Goal: Complete application form

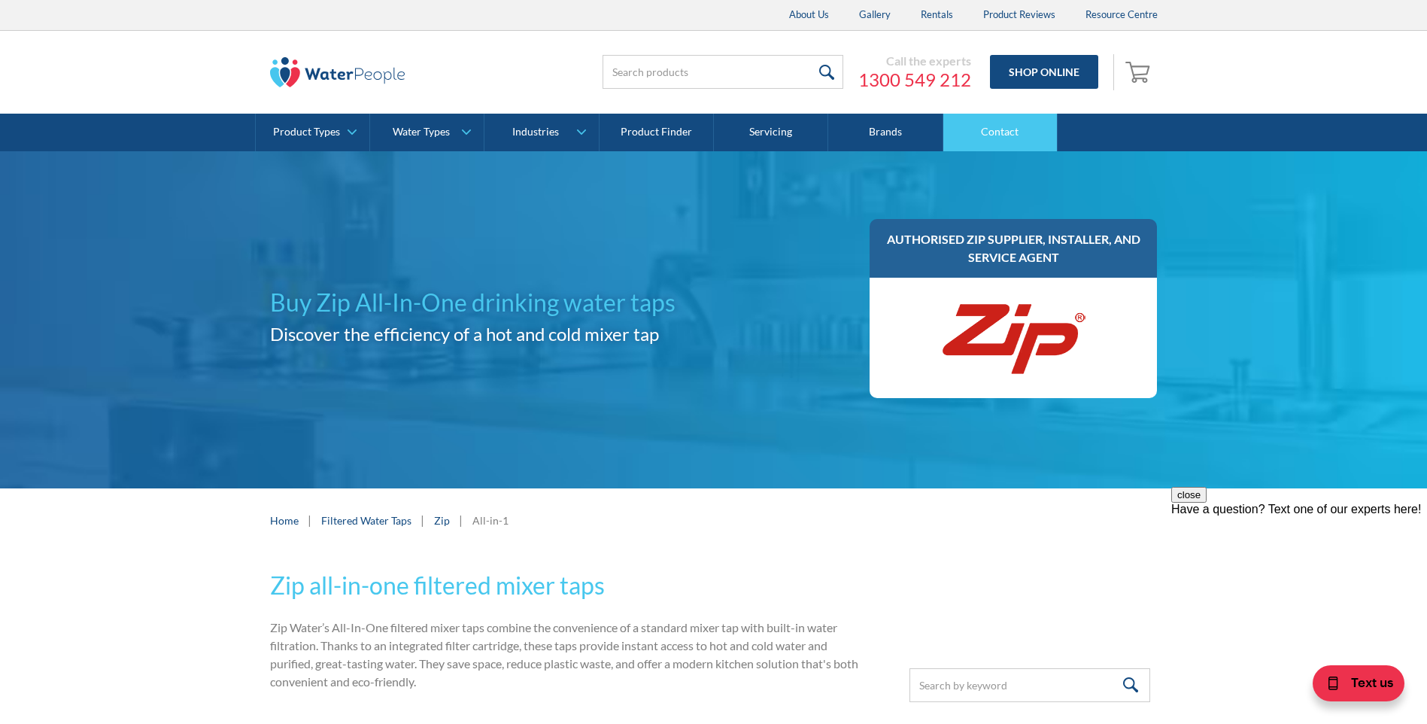
click at [985, 132] on link "Contact" at bounding box center [1000, 133] width 114 height 38
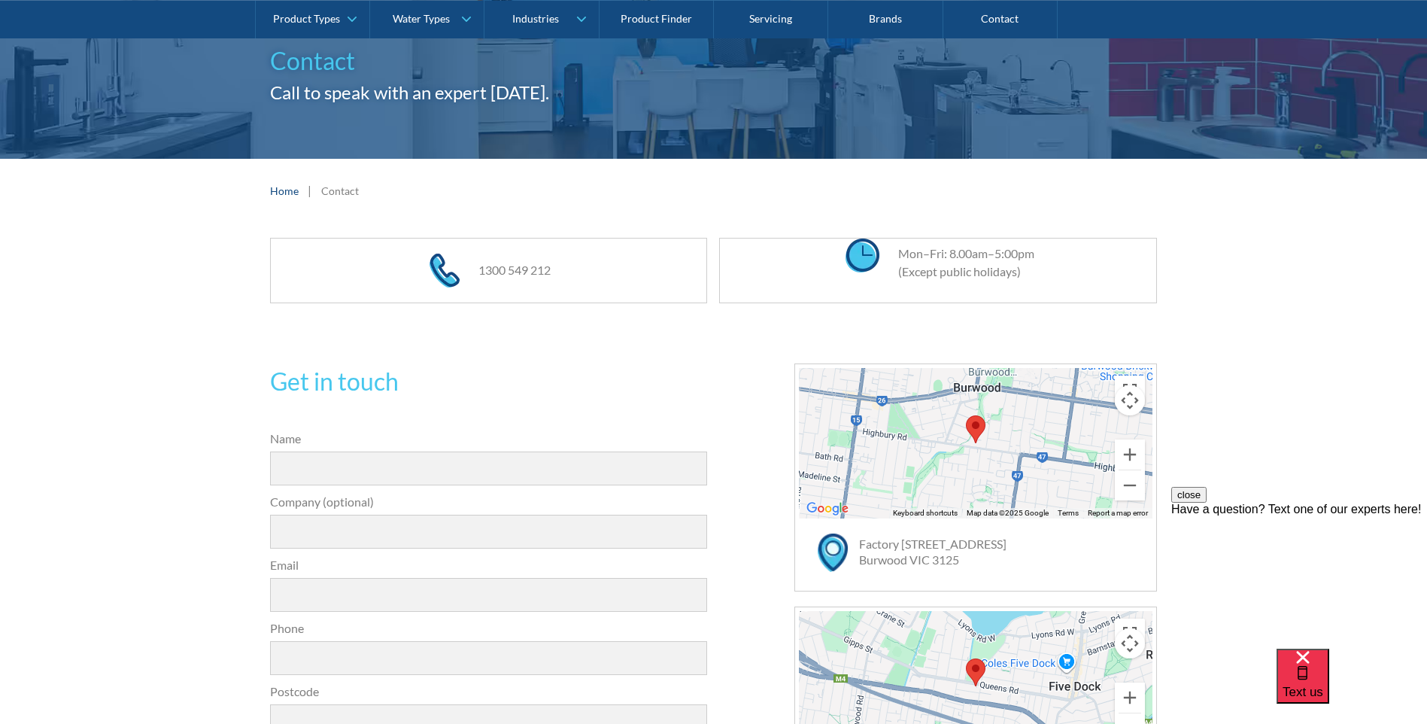
scroll to position [150, 0]
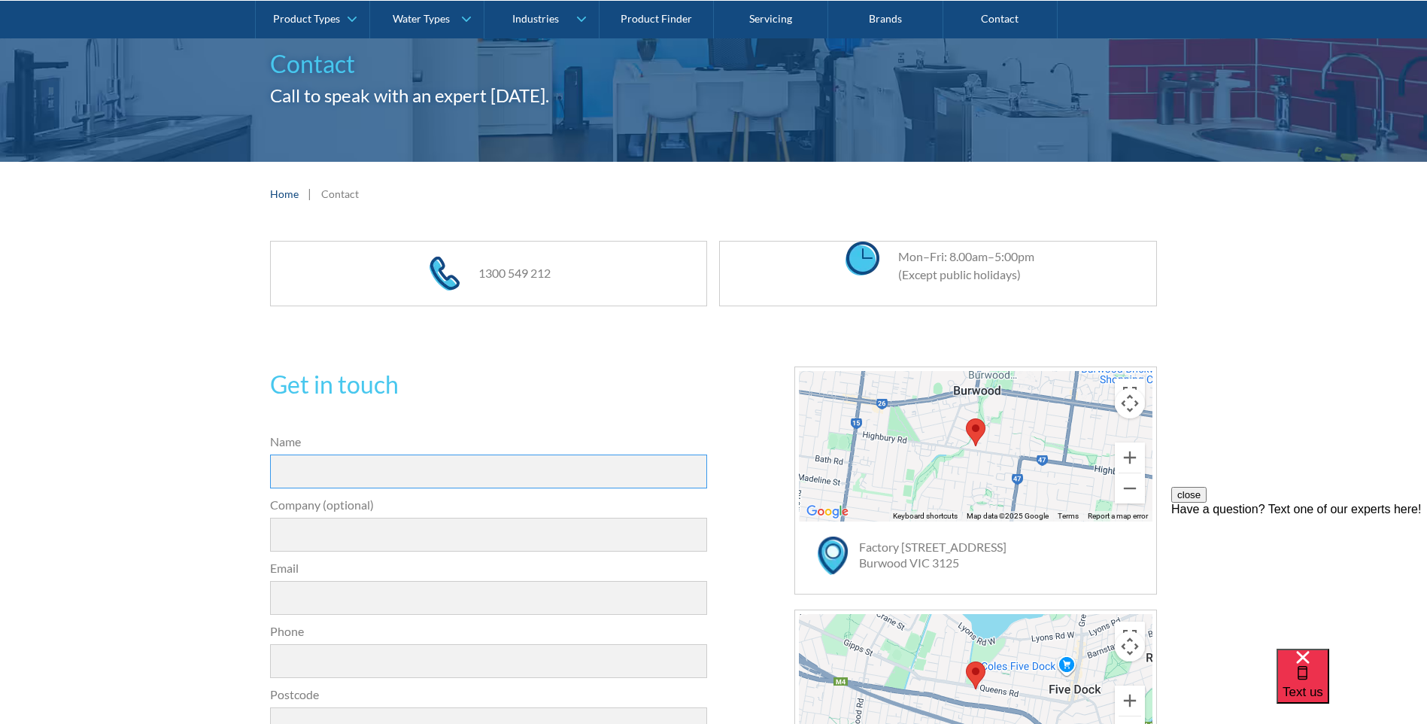
click at [327, 468] on input "Name" at bounding box center [489, 471] width 438 height 34
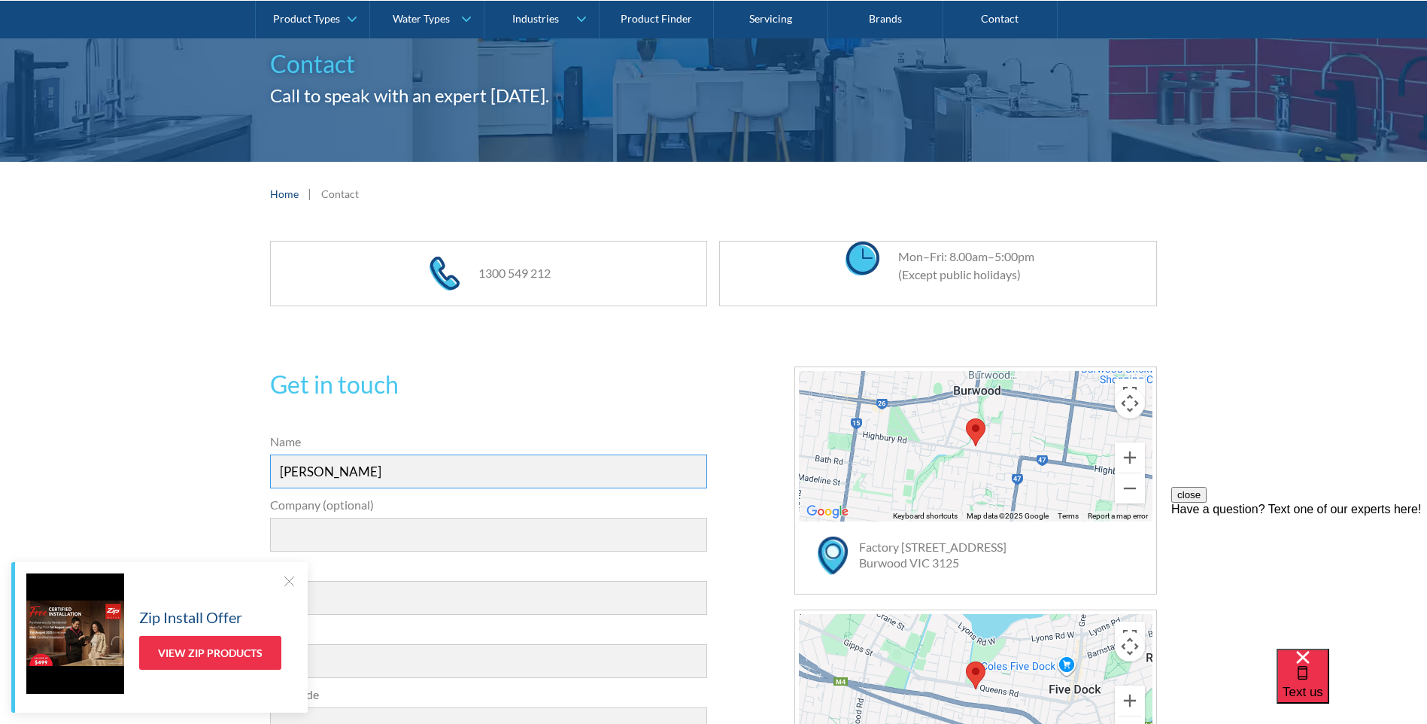
type input "Angela Allen"
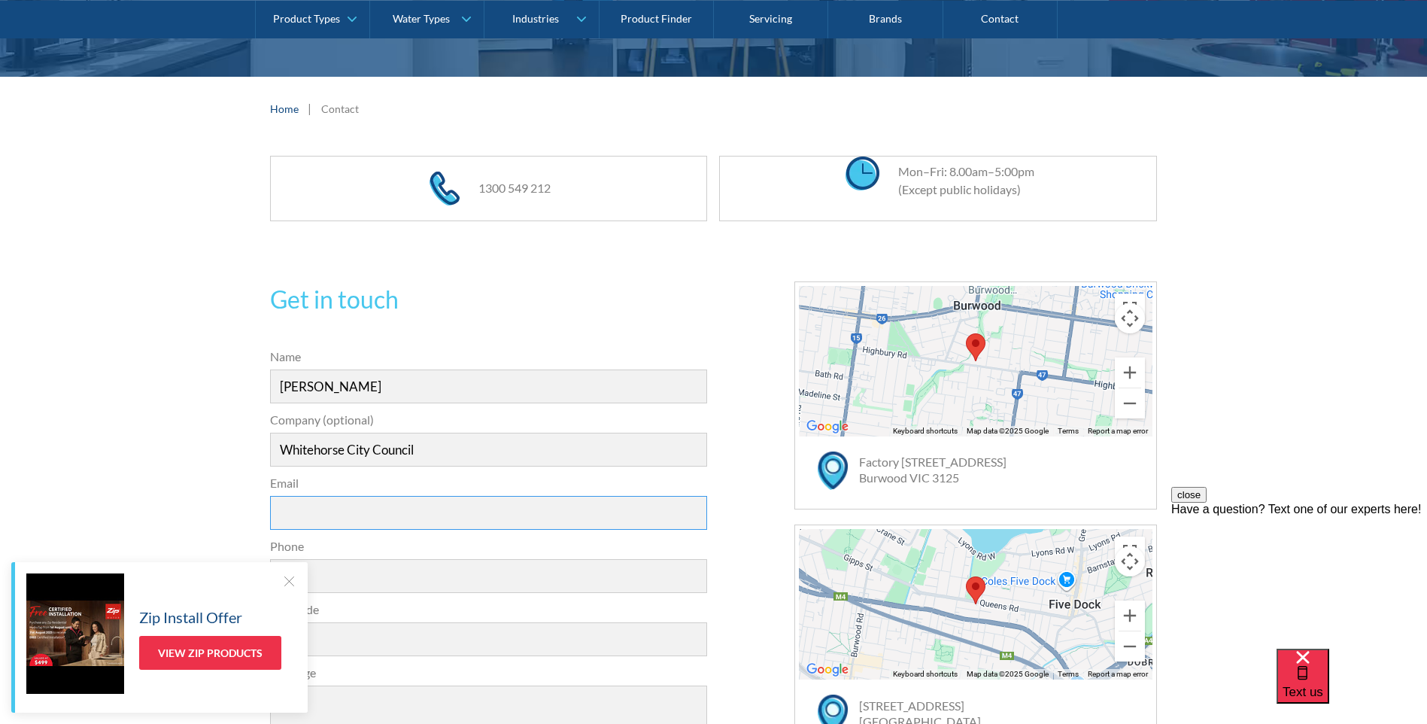
scroll to position [451, 0]
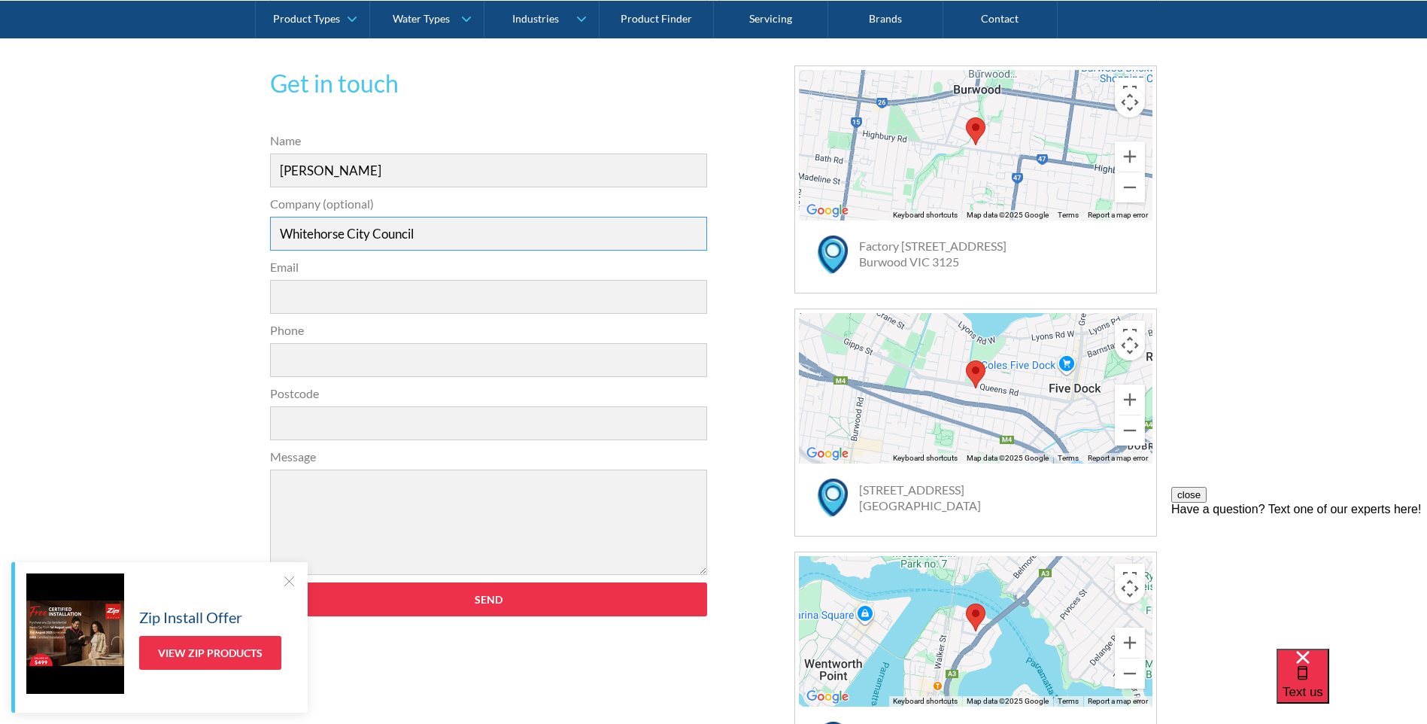
click at [457, 232] on input "Whitehorse City Council" at bounding box center [489, 234] width 438 height 34
type input "Whitehorse City Council - Blackburn CSC"
click at [348, 293] on input "Email" at bounding box center [489, 297] width 438 height 34
type input "angela.allen@whitehorse.vic.gov.au"
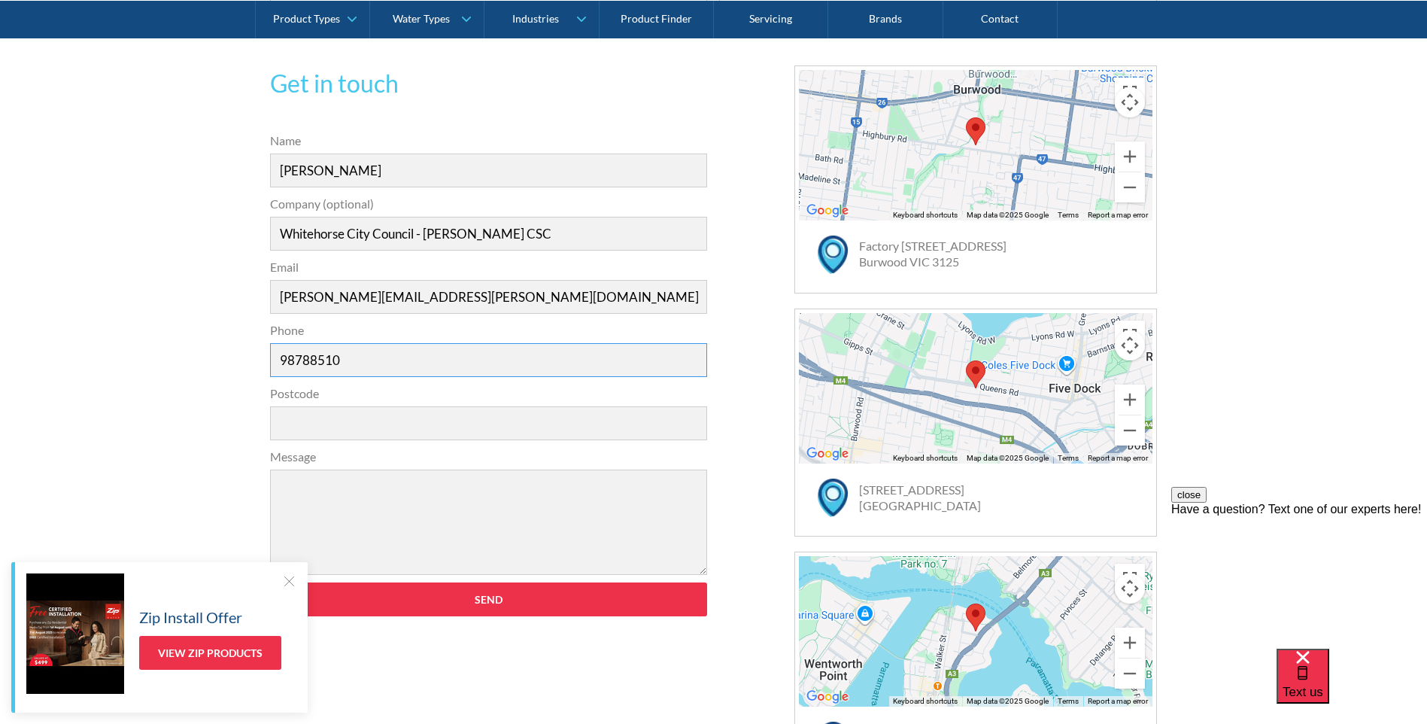
type input "98788510"
click at [346, 434] on input "Postcode" at bounding box center [489, 423] width 438 height 34
click at [230, 506] on div "Get in touch 31a2535b1fa56df3e4085a503ca978b33ae07608c9274f6380584a90323ec471d3…" at bounding box center [713, 422] width 1427 height 805
click at [312, 428] on input "3133" at bounding box center [489, 423] width 438 height 34
type input "3130"
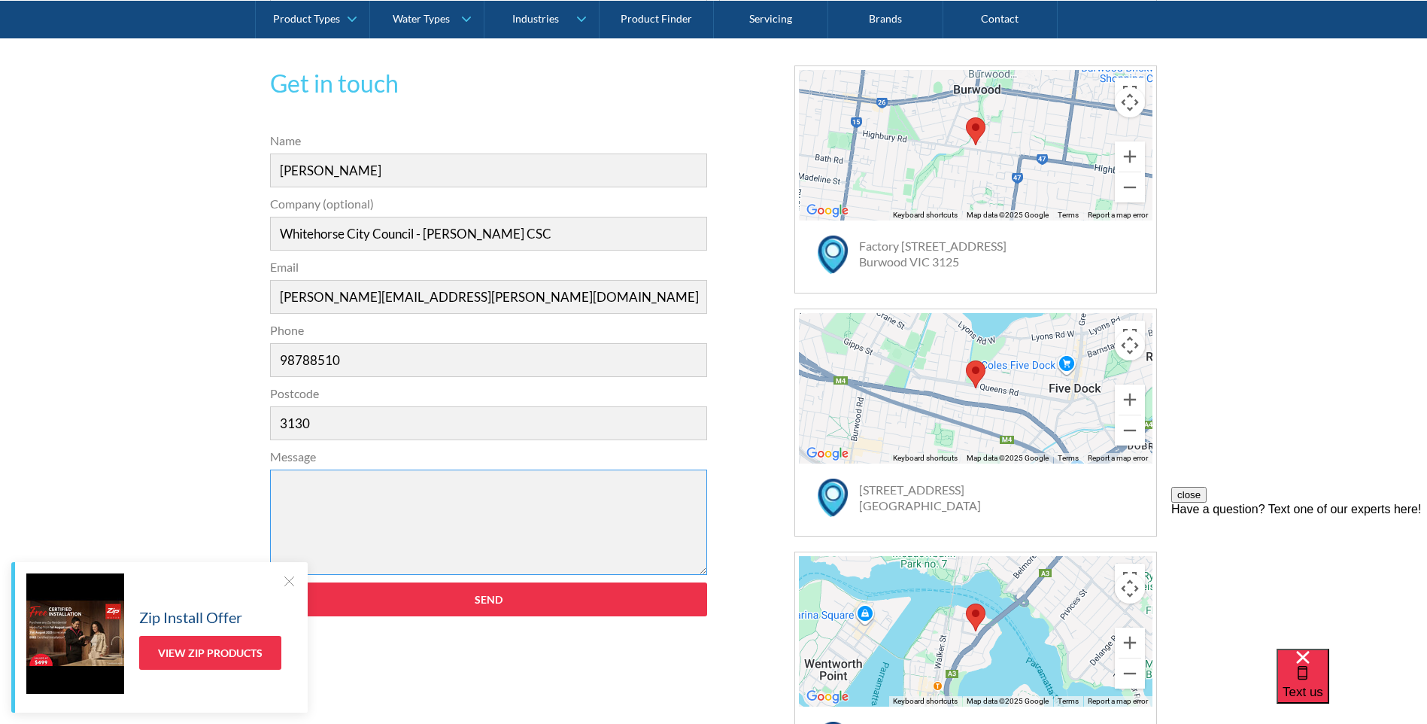
click at [586, 497] on textarea "Message" at bounding box center [489, 521] width 438 height 105
click at [588, 491] on textarea "Can we please someone attend to do a quote for a Zip" at bounding box center [489, 521] width 438 height 105
click at [580, 481] on textarea "Can we please someone attend to do a quote for a Zip tap - All in One Boiling a…" at bounding box center [489, 521] width 438 height 105
click at [509, 527] on textarea "Can we please someone attend to do a quote for a Zip Hydrotap - All in One Boil…" at bounding box center [489, 521] width 438 height 105
click at [460, 501] on textarea "Can we please someone attend to do a quote for a Zip Hydrotap - All in One Boil…" at bounding box center [489, 521] width 438 height 105
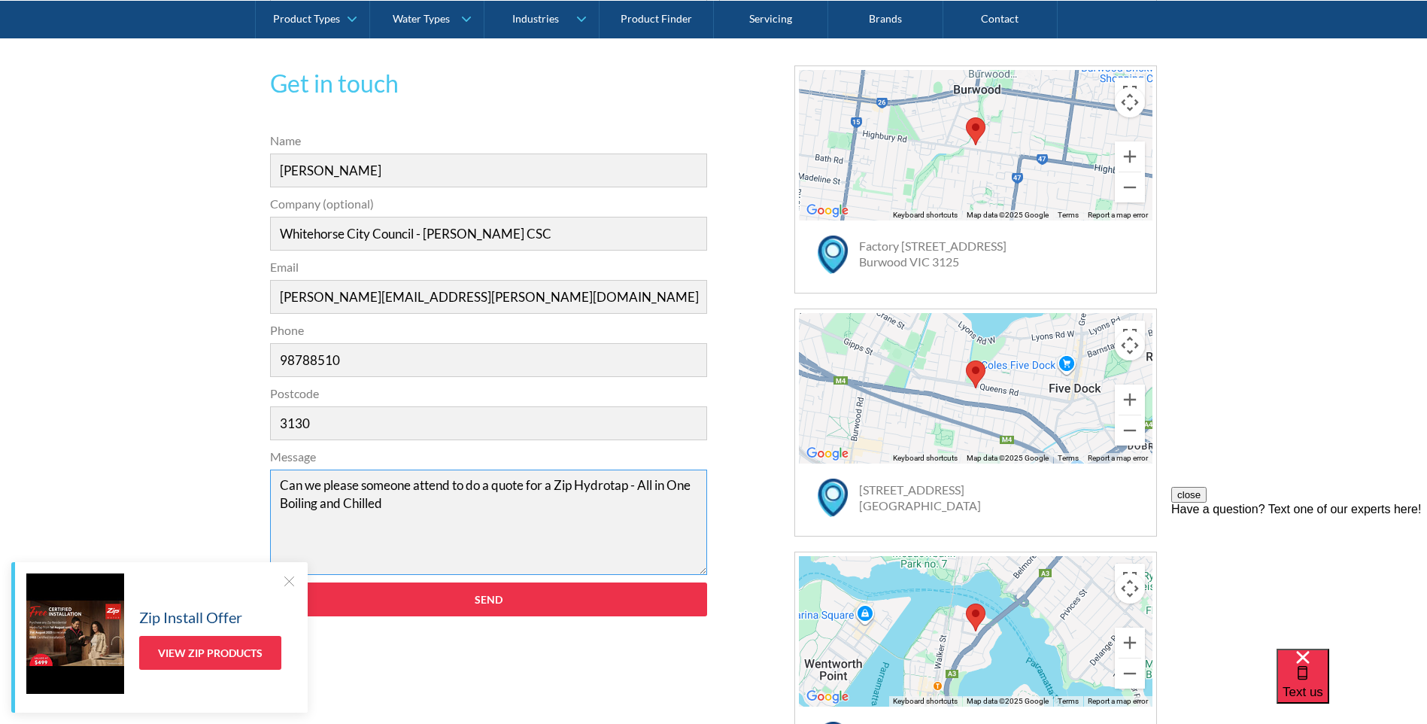
click at [380, 503] on textarea "Can we please someone attend to do a quote for a Zip Hydrotap - All in One Boil…" at bounding box center [489, 521] width 438 height 105
click at [401, 503] on textarea "Can we please someone attend to do a quote for a Zip Hydrotap - All in One Boil…" at bounding box center [489, 521] width 438 height 105
type textarea "Can we please someone attend to do a quote for a Zip Hydrotap - All in One Boil…"
click at [293, 582] on div at bounding box center [288, 580] width 15 height 15
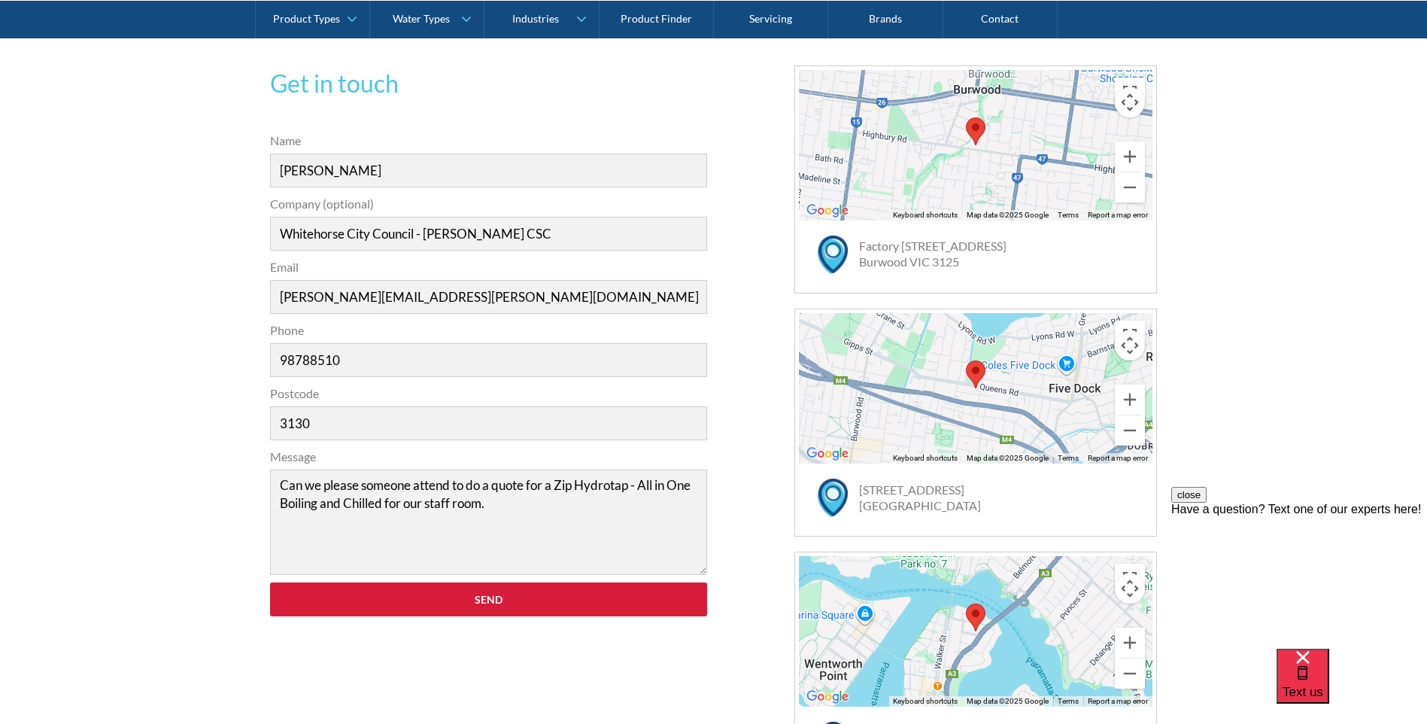
click at [494, 603] on input "Send" at bounding box center [489, 599] width 438 height 34
